Goal: Task Accomplishment & Management: Manage account settings

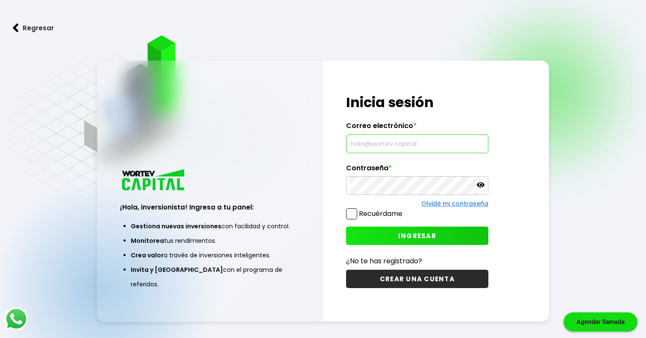
type input "[EMAIL_ADDRESS][DOMAIN_NAME]"
click at [402, 233] on span "INGRESAR" at bounding box center [417, 235] width 38 height 9
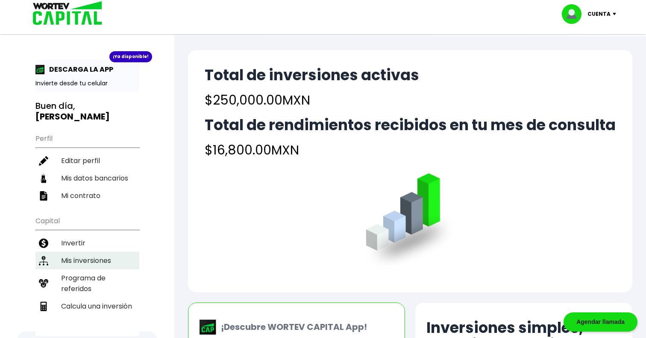
click at [96, 255] on li "Mis inversiones" at bounding box center [87, 261] width 104 height 18
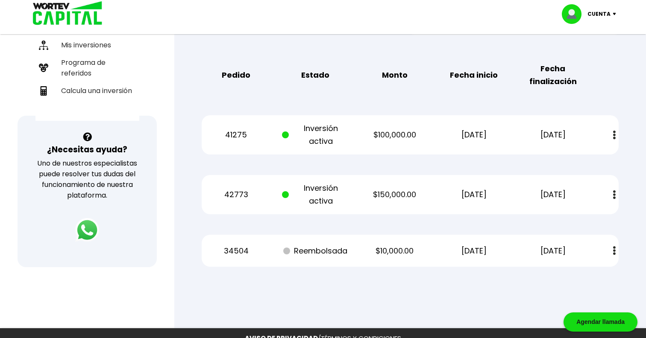
scroll to position [208, 0]
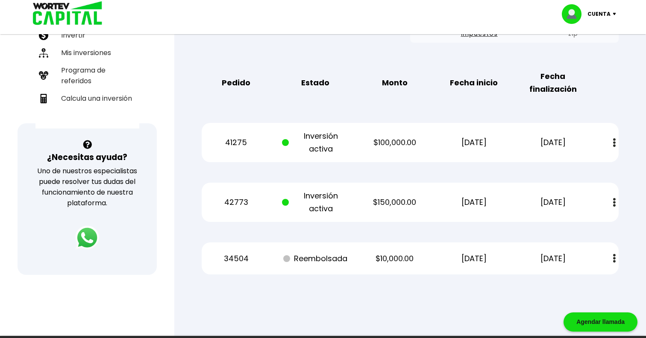
click at [610, 142] on button at bounding box center [614, 143] width 12 height 18
click at [464, 175] on div "Mis inversiones Como inversionista activo de WORTEV CAPITAL, apoyas el crecimie…" at bounding box center [410, 79] width 444 height 417
click at [487, 169] on div "Mis inversiones Como inversionista activo de WORTEV CAPITAL, apoyas el crecimie…" at bounding box center [410, 79] width 444 height 417
click at [611, 142] on button at bounding box center [614, 143] width 12 height 18
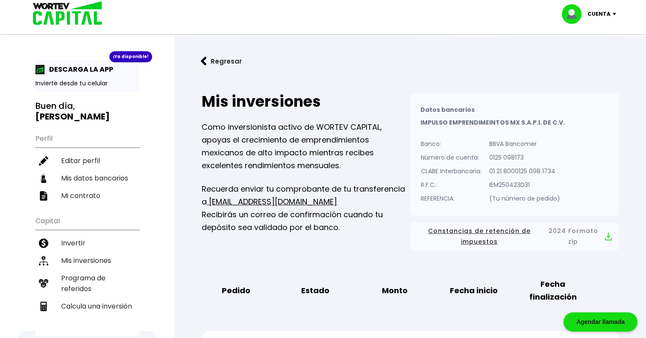
scroll to position [0, 0]
click at [225, 59] on button "Regresar" at bounding box center [221, 61] width 67 height 23
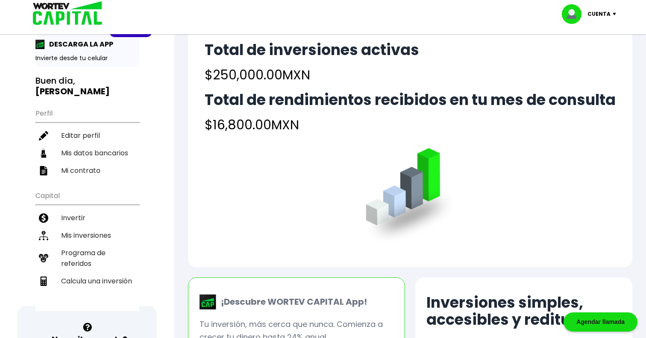
scroll to position [26, 0]
click at [229, 121] on h4 "$16,800.00 MXN" at bounding box center [410, 124] width 411 height 19
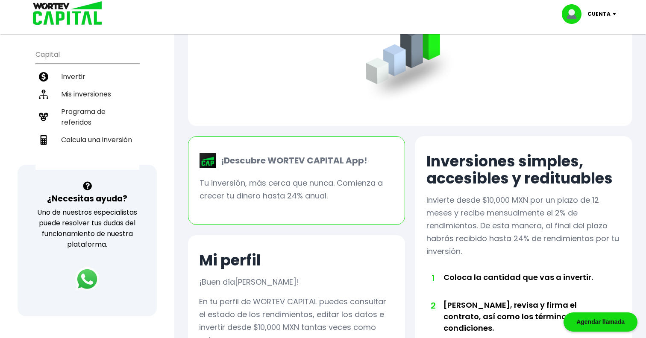
scroll to position [170, 0]
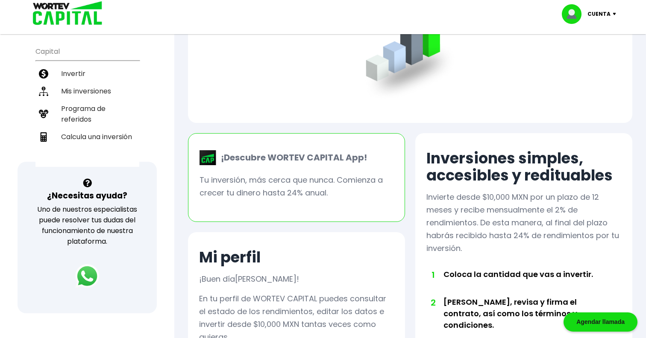
click at [283, 188] on p "Tu inversión, más cerca que nunca. Comienza a crecer tu dinero hasta 24% anual." at bounding box center [296, 187] width 194 height 26
click at [273, 160] on p "¡Descubre WORTEV CAPITAL App!" at bounding box center [292, 157] width 150 height 13
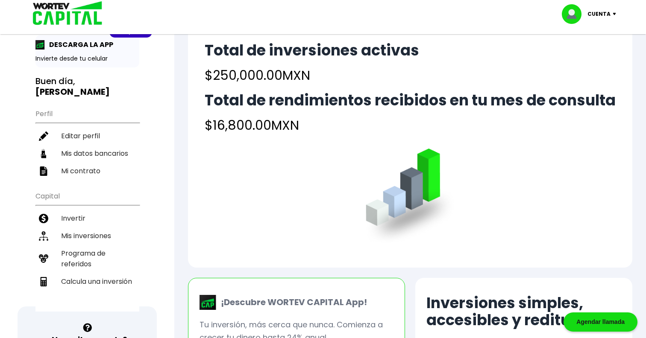
scroll to position [12, 0]
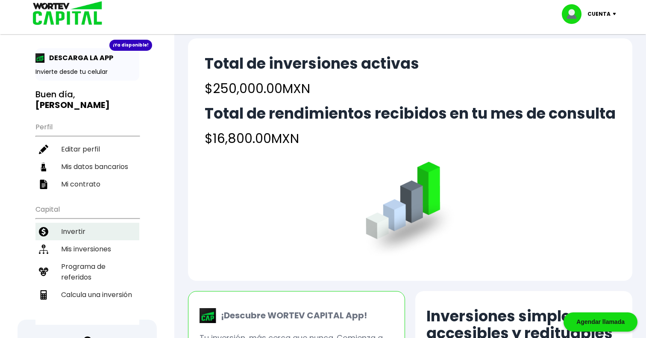
click at [82, 224] on li "Invertir" at bounding box center [87, 232] width 104 height 18
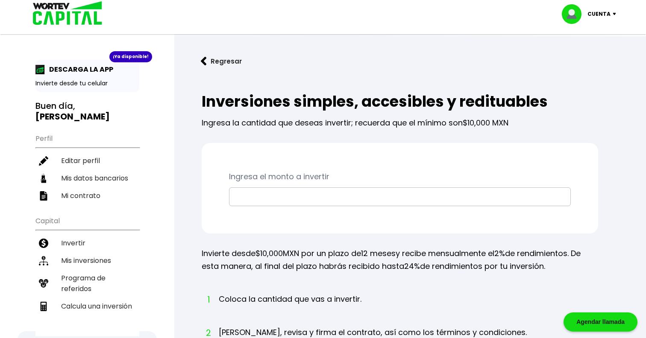
click at [313, 191] on input "text" at bounding box center [400, 197] width 334 height 18
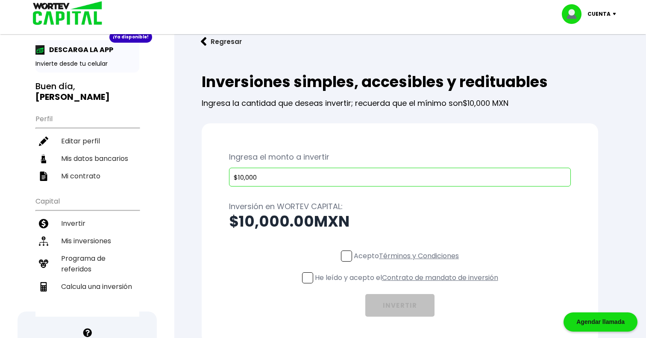
type input "$100,000"
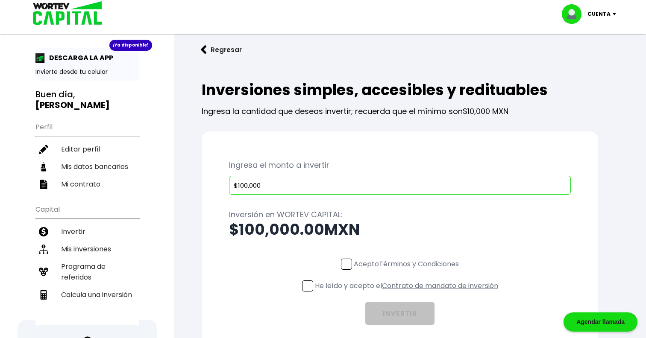
scroll to position [6, 0]
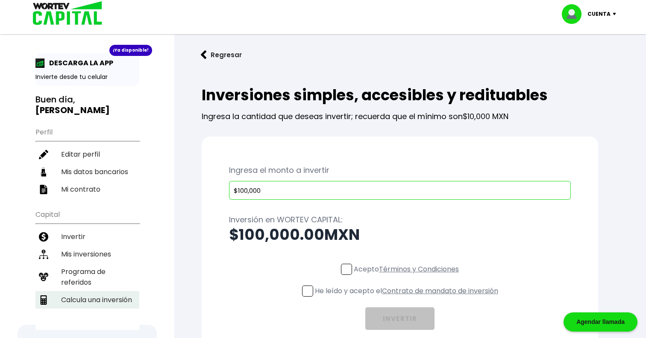
click at [98, 294] on li "Calcula una inversión" at bounding box center [87, 300] width 104 height 18
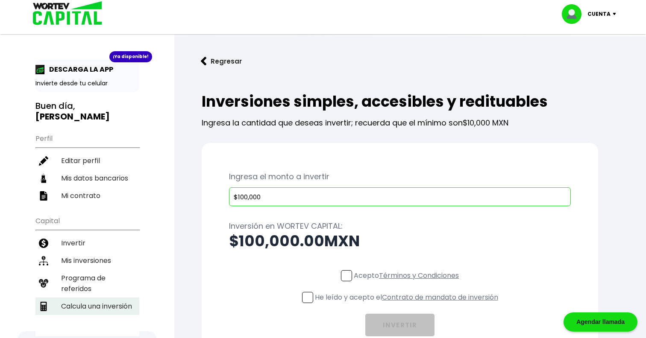
select select "1"
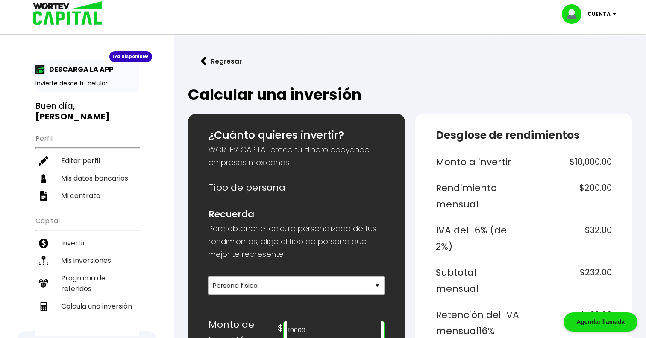
click at [211, 59] on button "Regresar" at bounding box center [221, 61] width 67 height 23
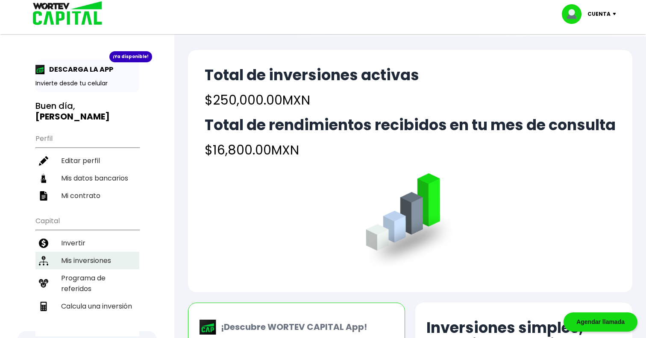
click at [120, 252] on li "Mis inversiones" at bounding box center [87, 261] width 104 height 18
